Goal: Task Accomplishment & Management: Manage account settings

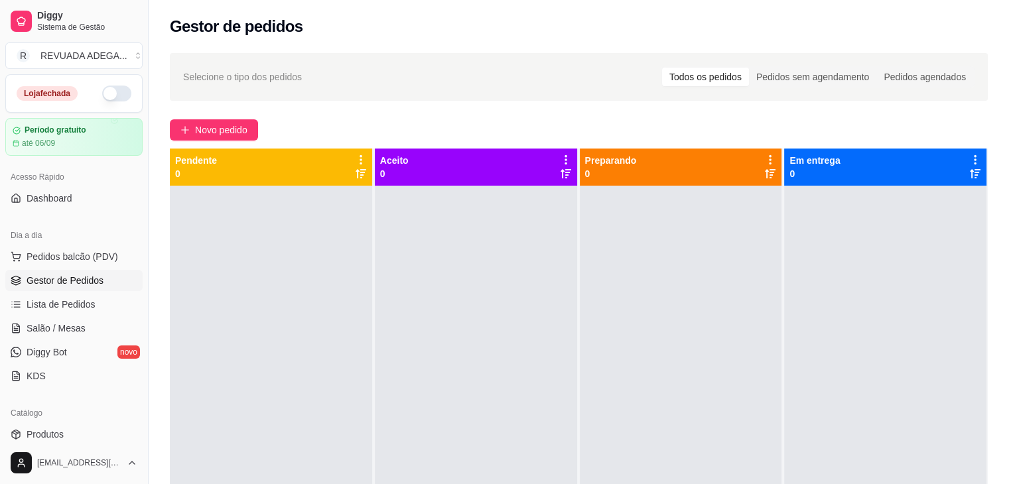
click at [104, 99] on button "button" at bounding box center [116, 94] width 29 height 16
click at [456, 88] on div "Selecione o tipo dos pedidos Todos os pedidos Pedidos sem agendamento Pedidos a…" at bounding box center [579, 77] width 818 height 48
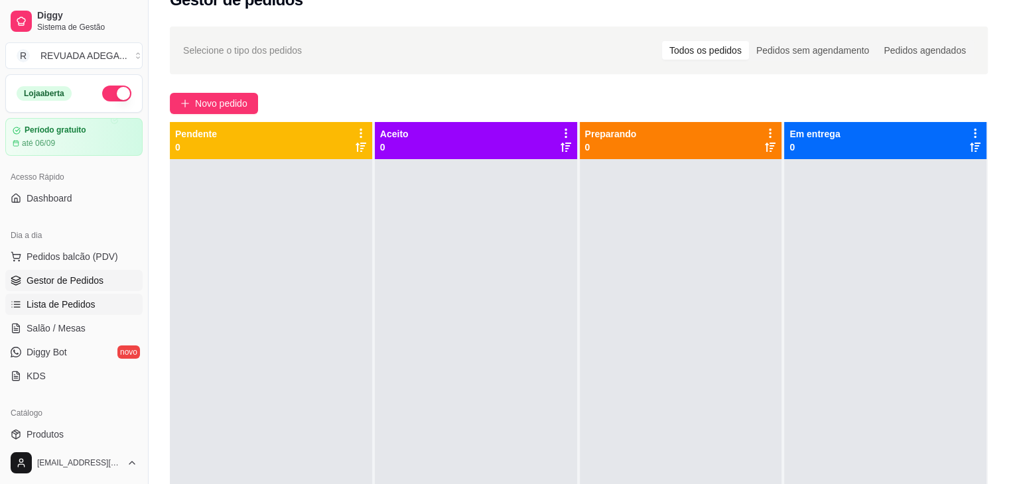
click at [88, 298] on span "Lista de Pedidos" at bounding box center [61, 304] width 69 height 13
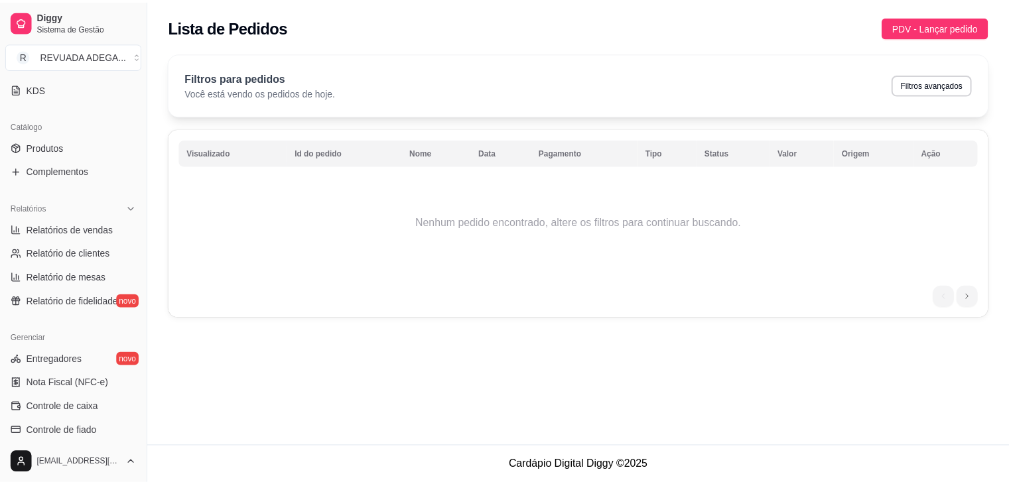
scroll to position [321, 0]
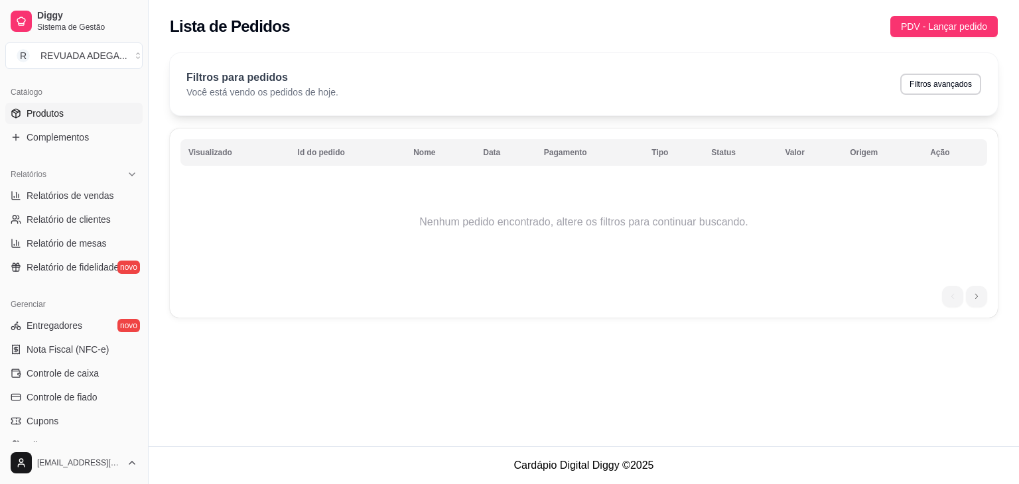
click at [73, 107] on link "Produtos" at bounding box center [73, 113] width 137 height 21
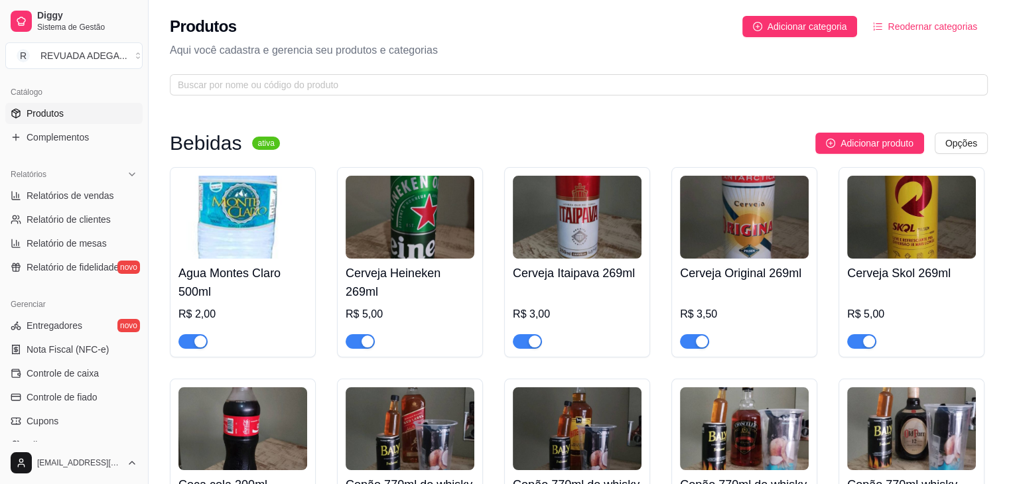
click at [902, 249] on img at bounding box center [911, 217] width 129 height 83
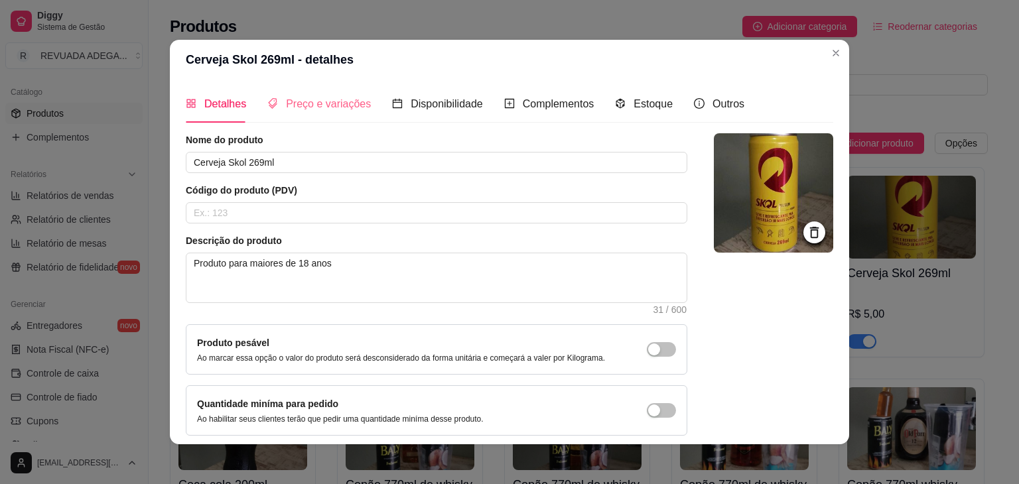
click at [315, 94] on div "Preço e variações" at bounding box center [318, 104] width 103 height 38
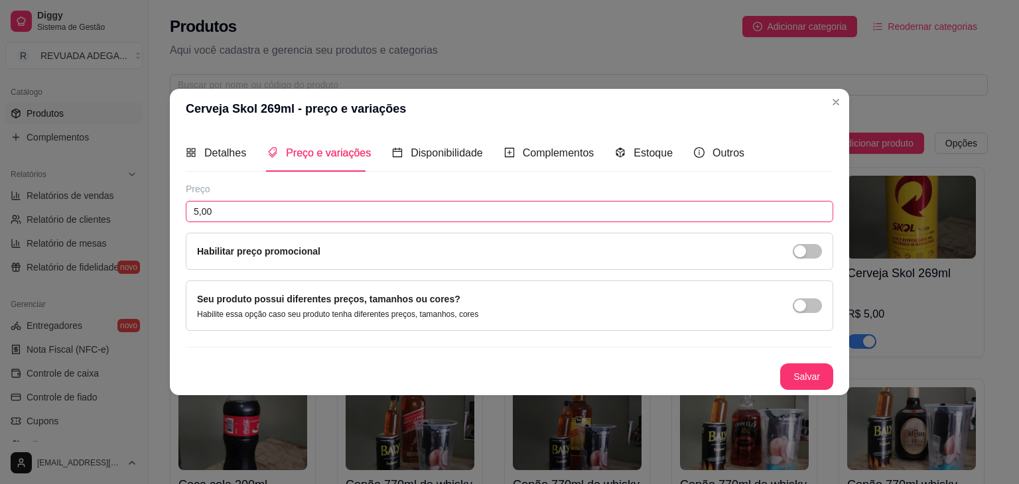
click at [218, 208] on input "5,00" at bounding box center [509, 211] width 647 height 21
type input "3,50"
click at [772, 377] on div "Salvar" at bounding box center [509, 376] width 647 height 27
click at [796, 375] on button "Salvar" at bounding box center [807, 377] width 52 height 26
